Goal: Information Seeking & Learning: Learn about a topic

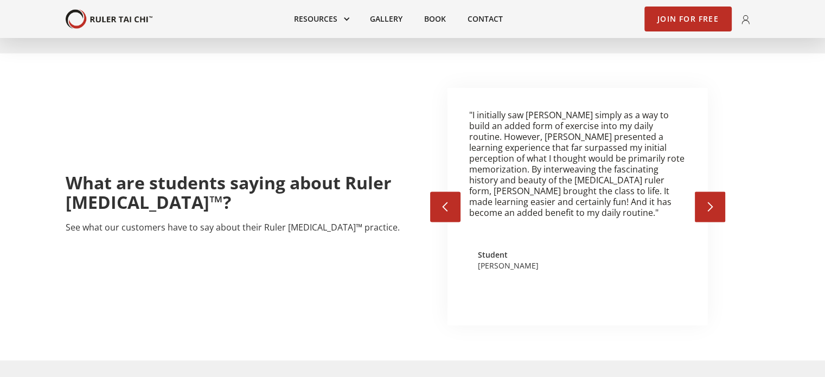
scroll to position [1526, 0]
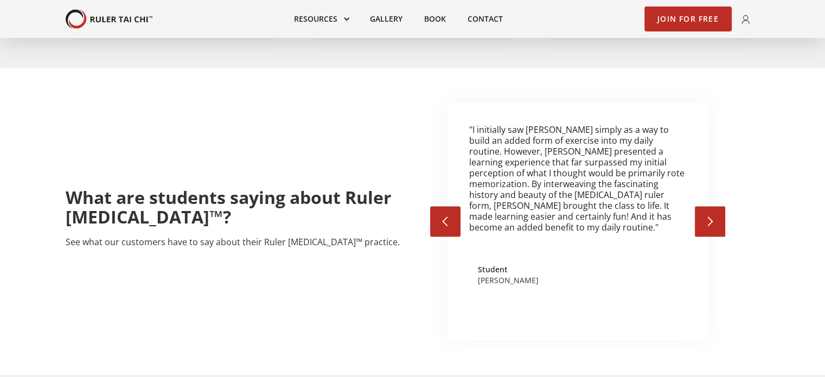
click at [766, 320] on div "What are students saying about Ruler Tai Chi™? See what our customers have to s…" at bounding box center [412, 221] width 825 height 307
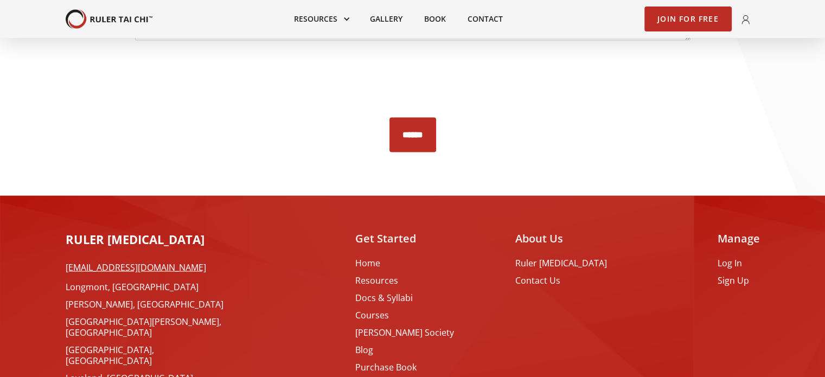
scroll to position [2413, 0]
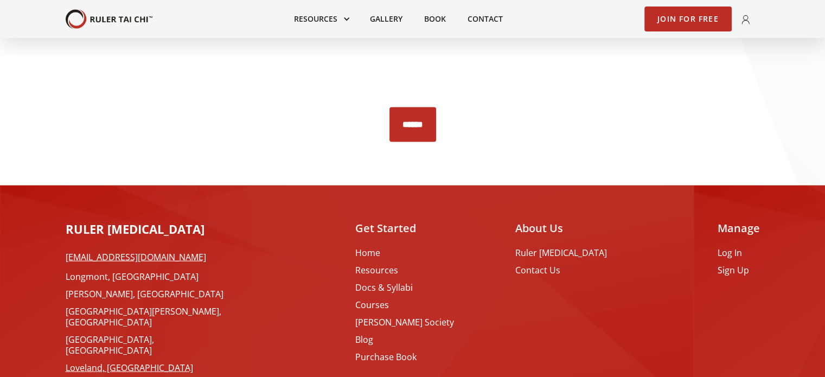
click at [97, 362] on link "Loveland, [GEOGRAPHIC_DATA]" at bounding box center [153, 367] width 174 height 11
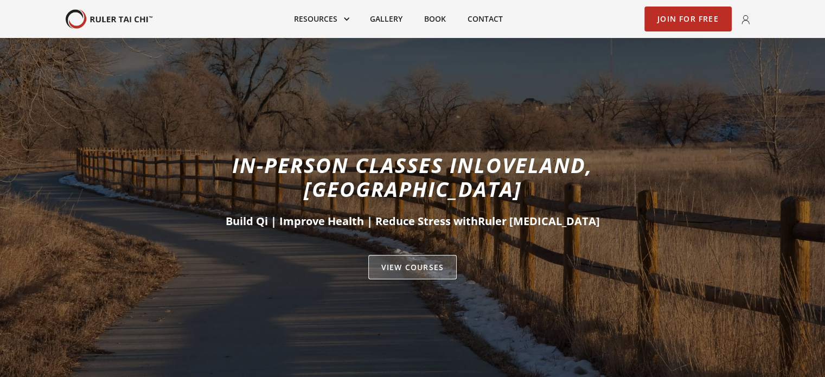
click at [410, 255] on link "VIEW Courses" at bounding box center [412, 267] width 88 height 25
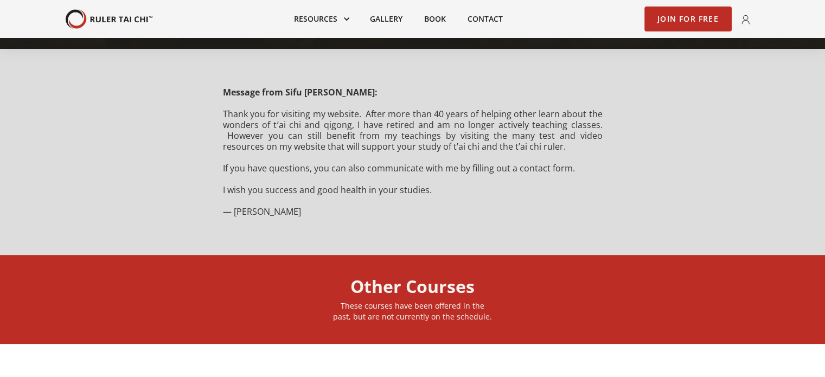
scroll to position [326, 0]
